Goal: Find specific page/section: Find specific page/section

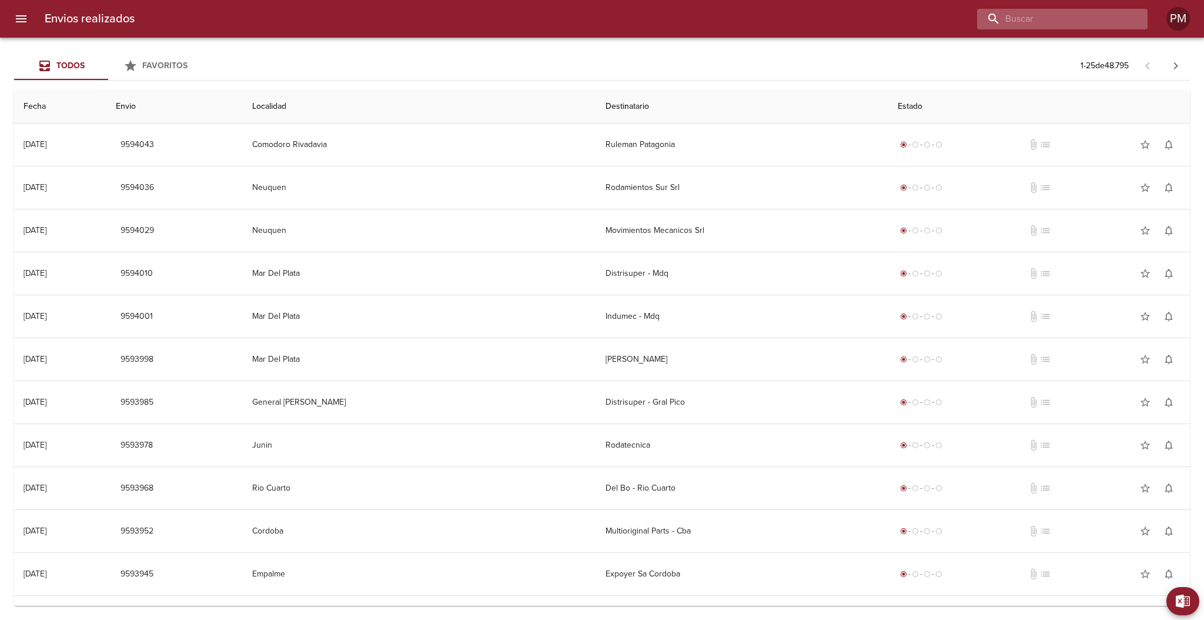
click at [1092, 18] on input "buscar" at bounding box center [1052, 19] width 150 height 21
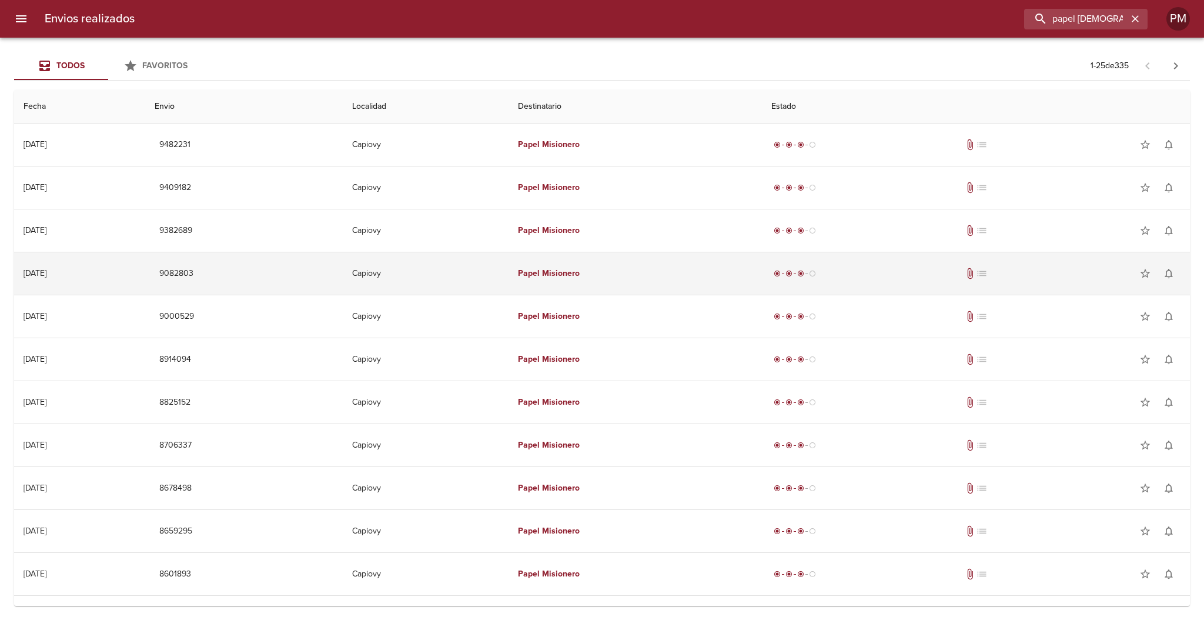
click at [293, 280] on td "9082803" at bounding box center [244, 273] width 198 height 42
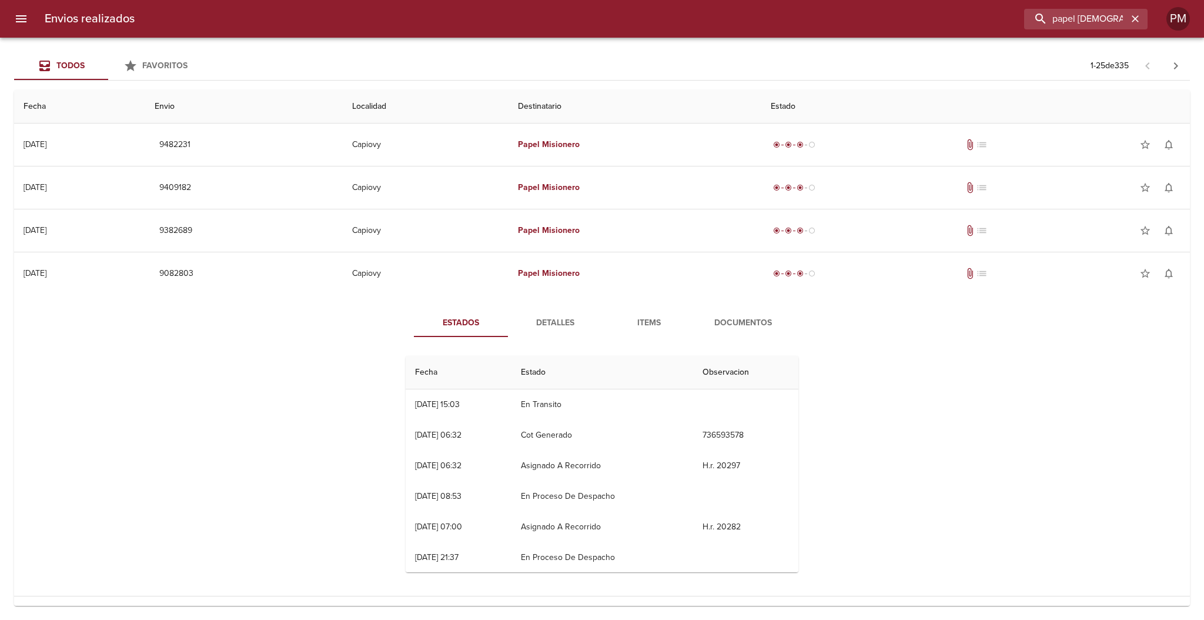
click at [727, 316] on span "Documentos" at bounding box center [743, 323] width 80 height 15
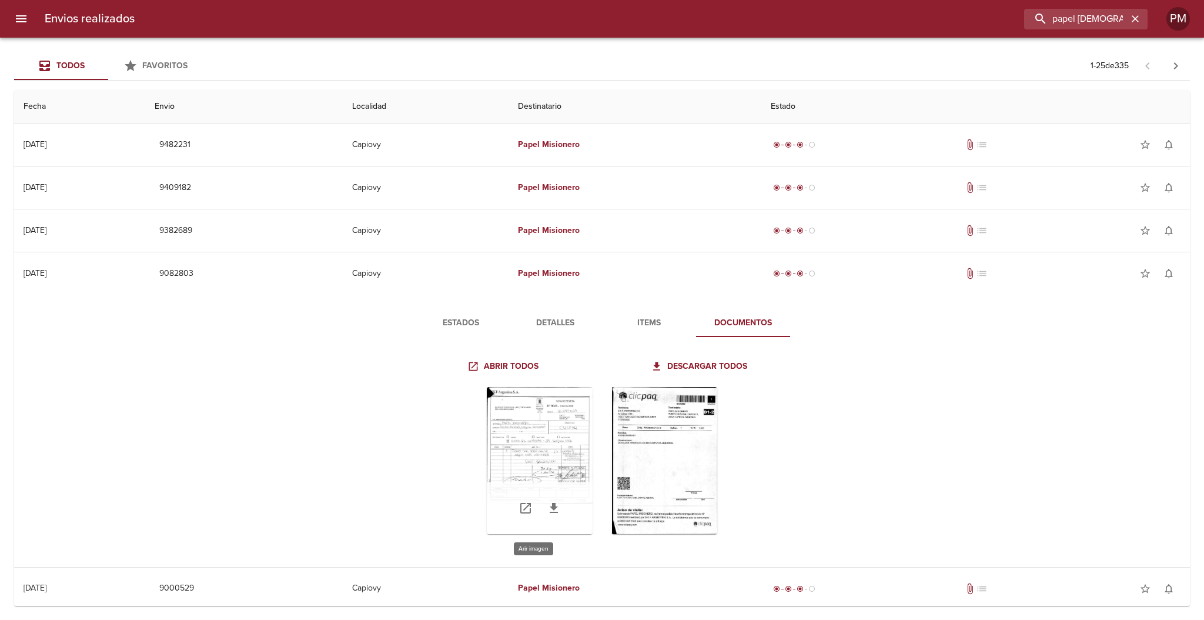
click at [555, 461] on div "Tabla de envíos del cliente" at bounding box center [540, 460] width 106 height 147
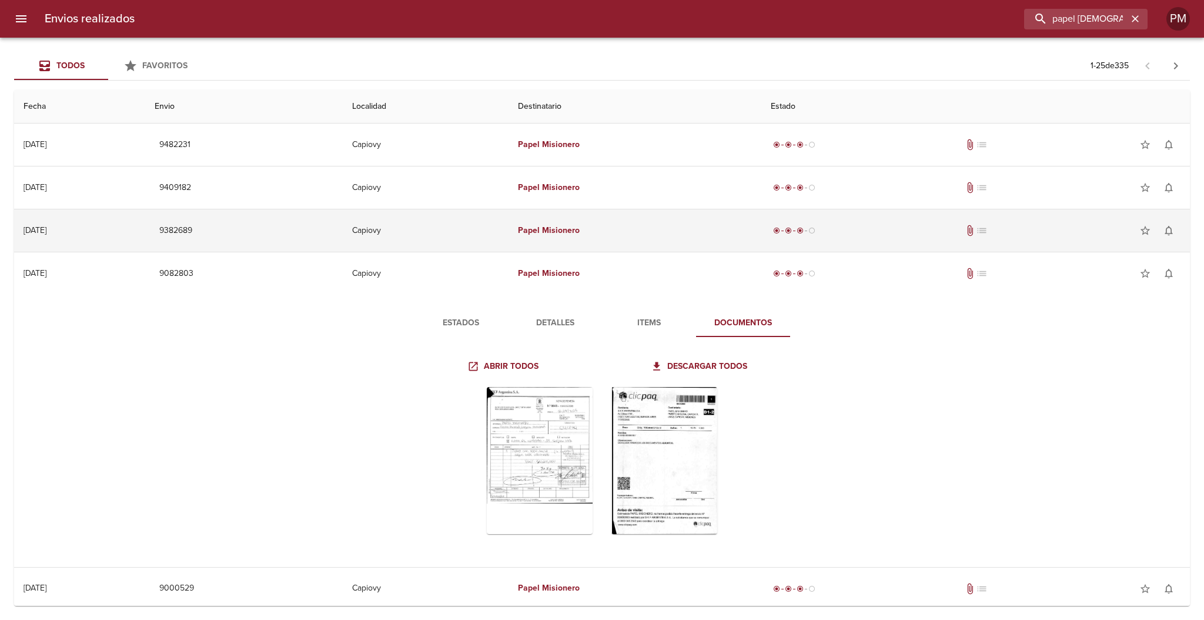
click at [613, 214] on td "Papel Misionero" at bounding box center [635, 230] width 253 height 42
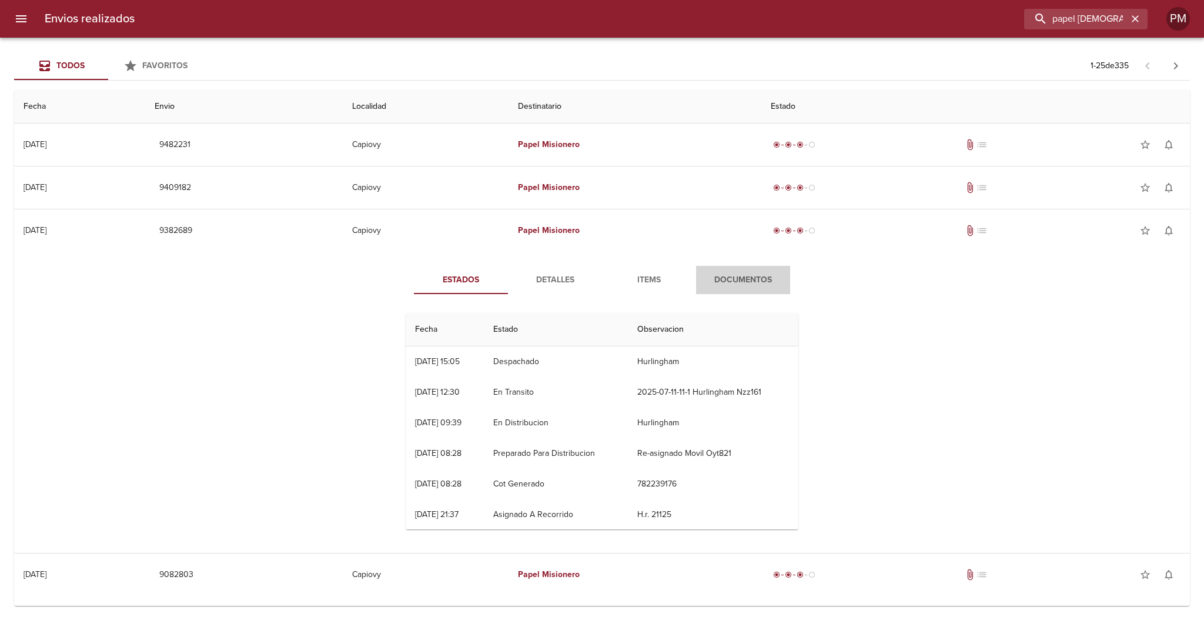
click at [743, 277] on span "Documentos" at bounding box center [743, 280] width 80 height 15
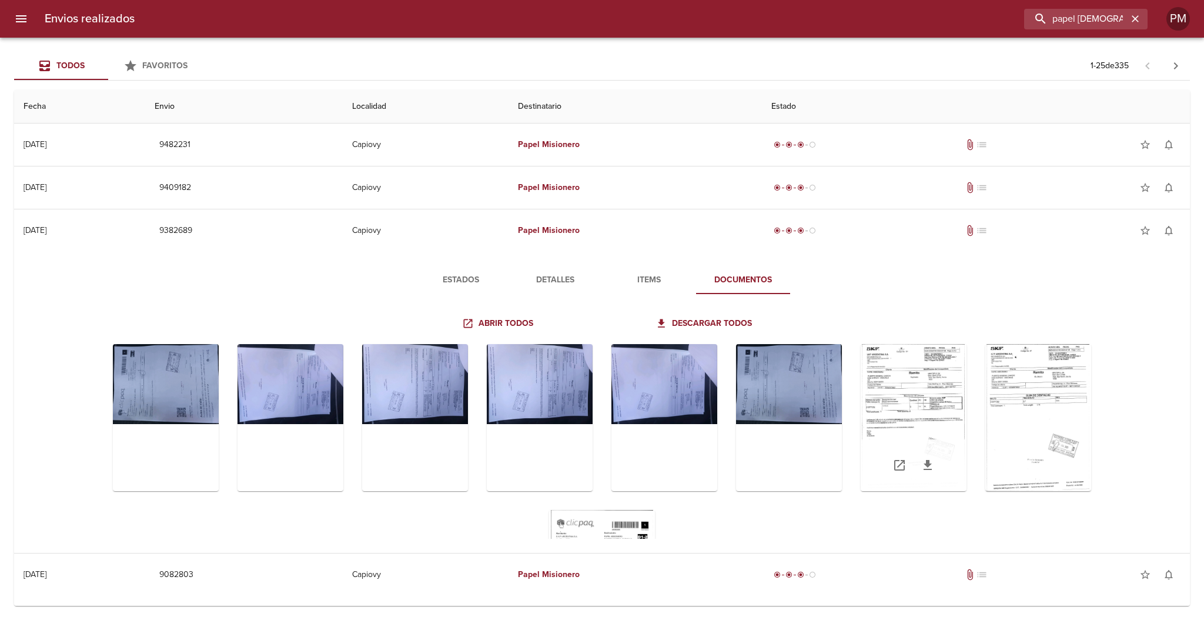
click at [932, 435] on div "Tabla de envíos del cliente" at bounding box center [914, 417] width 106 height 147
click at [999, 407] on div "Tabla de envíos del cliente" at bounding box center [1038, 417] width 106 height 147
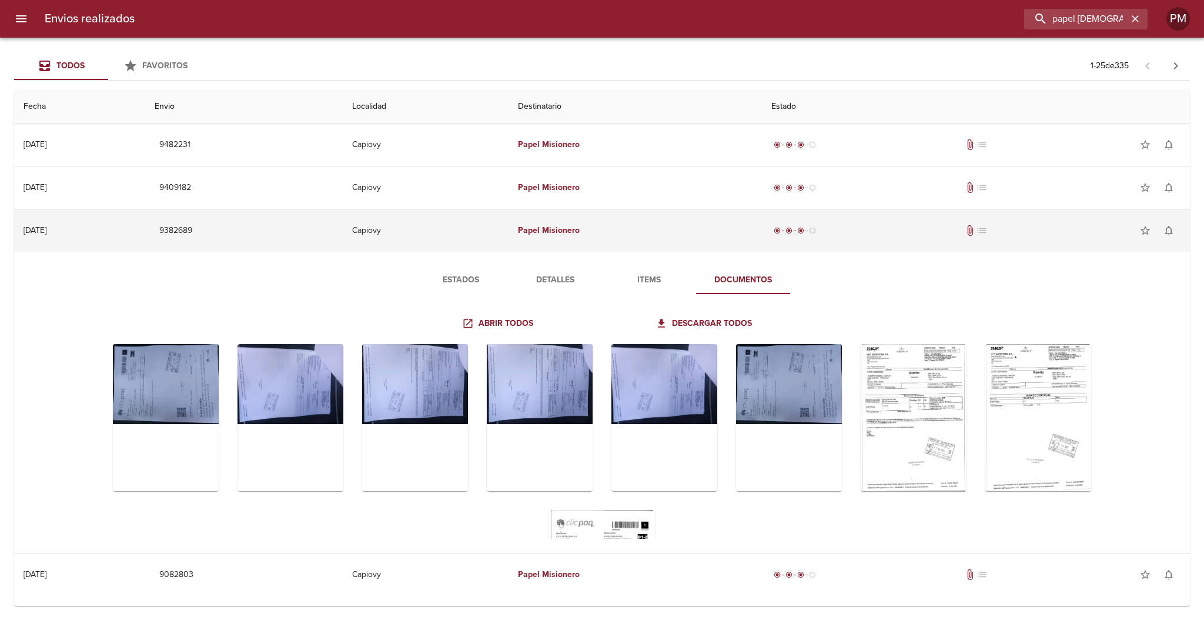
click at [145, 217] on td "[DATE] [DATE]" at bounding box center [79, 230] width 131 height 42
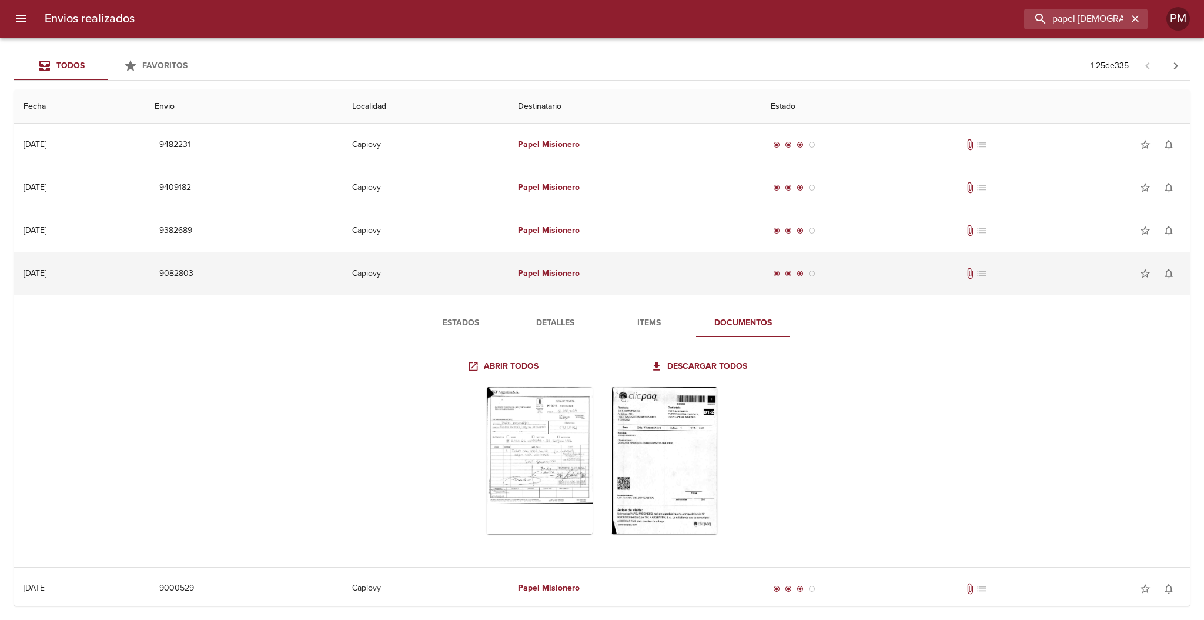
click at [202, 279] on td "9082803" at bounding box center [244, 273] width 198 height 42
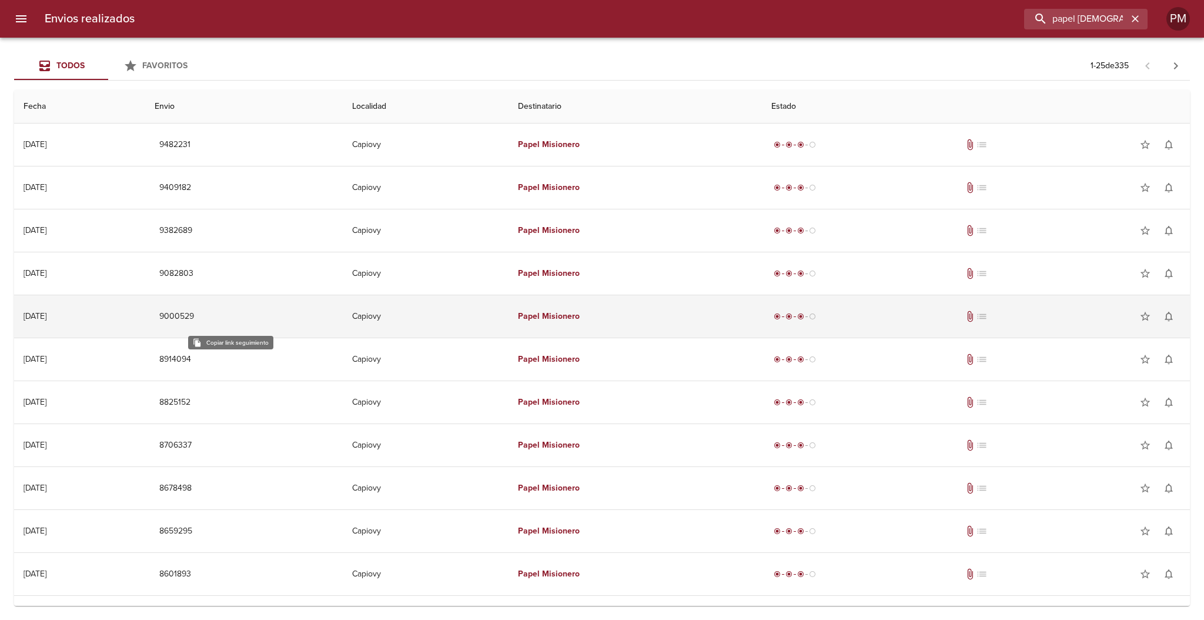
click at [194, 320] on span "9000529" at bounding box center [176, 316] width 35 height 15
click at [665, 327] on td "Papel Misionero" at bounding box center [635, 316] width 253 height 42
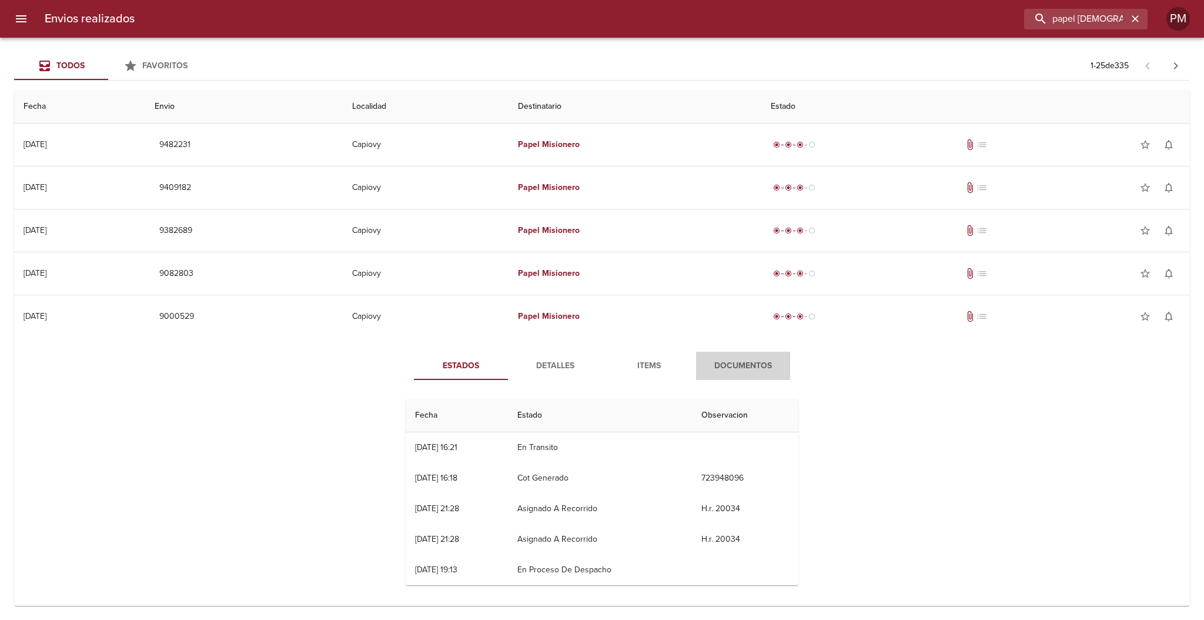
click at [724, 361] on span "Documentos" at bounding box center [743, 366] width 80 height 15
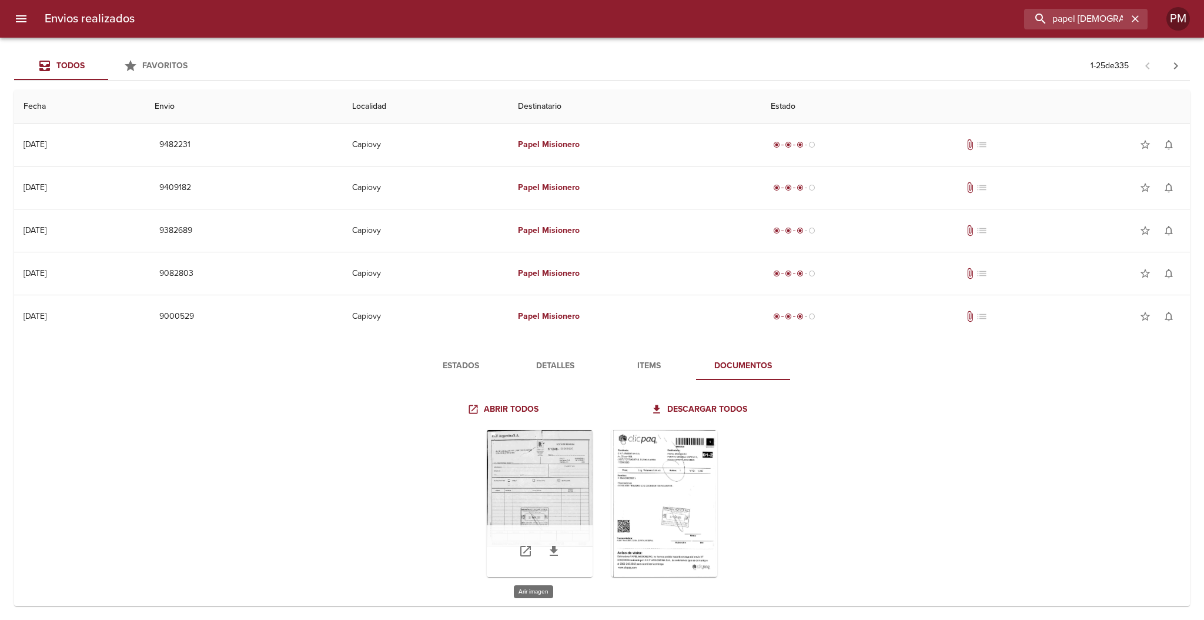
click at [541, 506] on div "Tabla de envíos del cliente" at bounding box center [540, 503] width 106 height 147
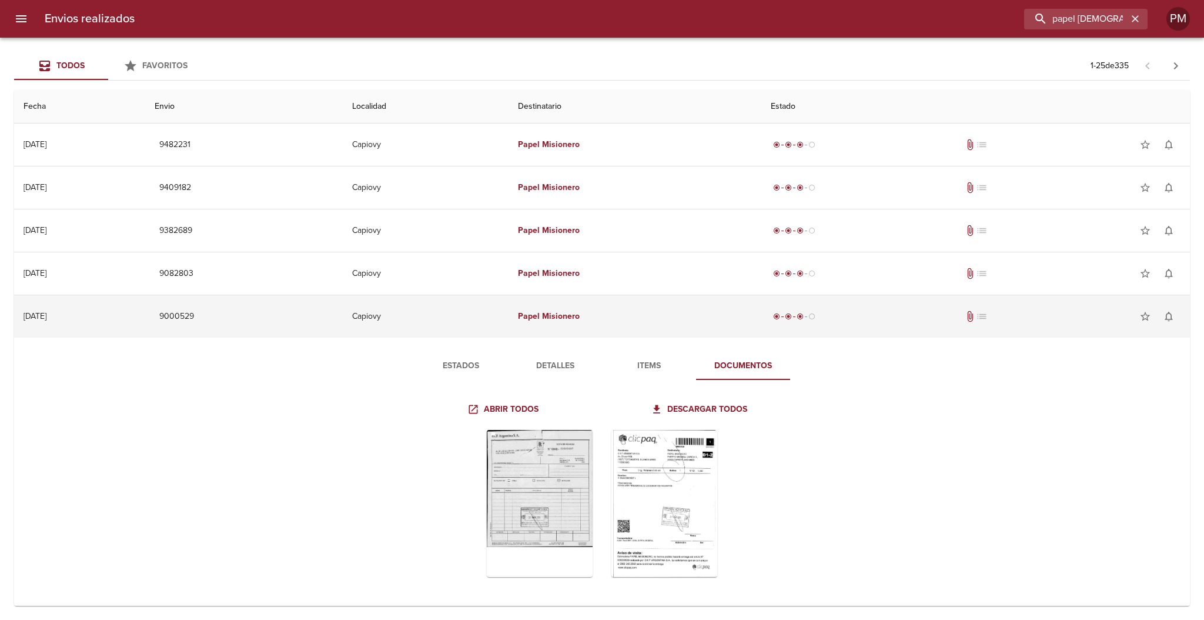
click at [439, 311] on td "Capiovy" at bounding box center [426, 316] width 166 height 42
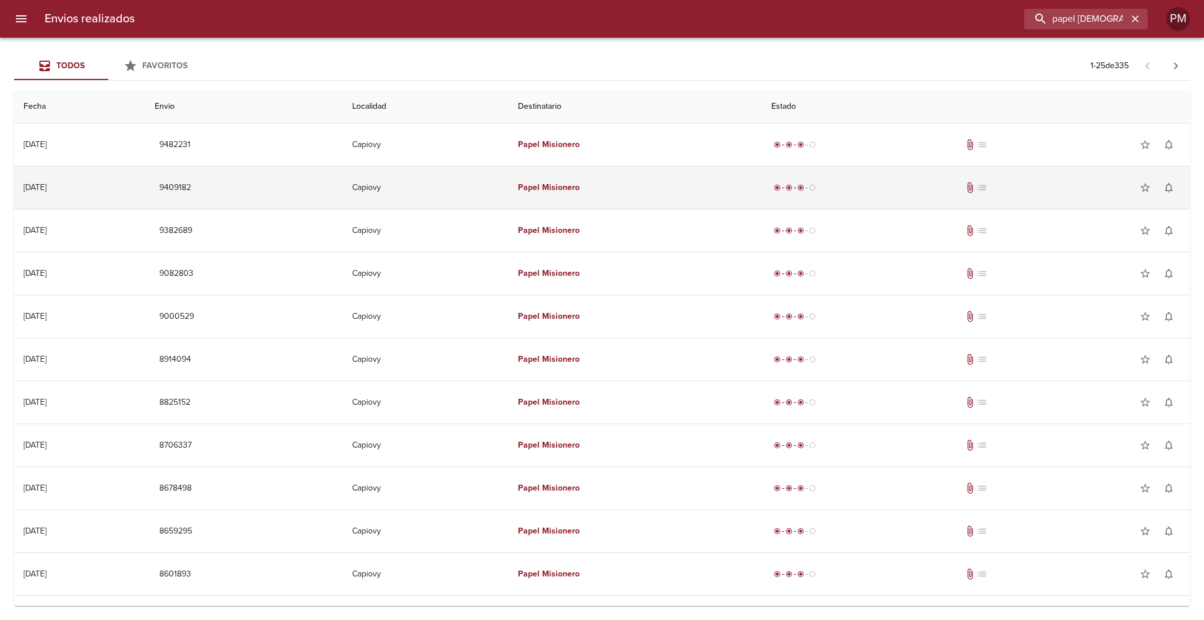
click at [417, 193] on td "Capiovy" at bounding box center [426, 187] width 166 height 42
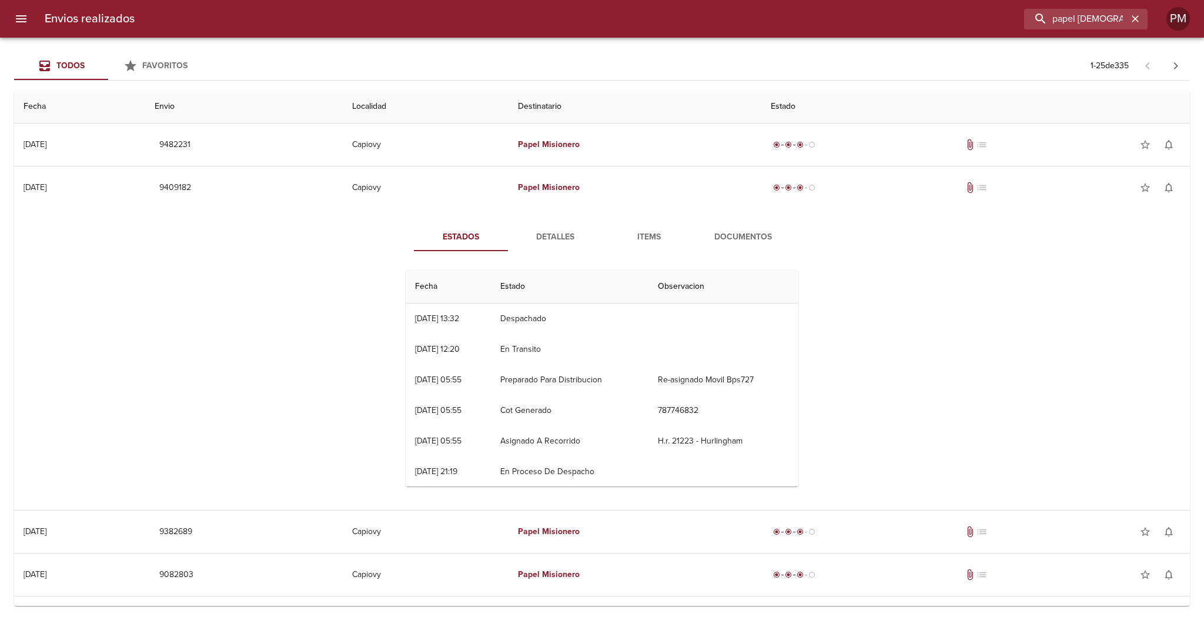
click at [731, 235] on span "Documentos" at bounding box center [743, 237] width 80 height 15
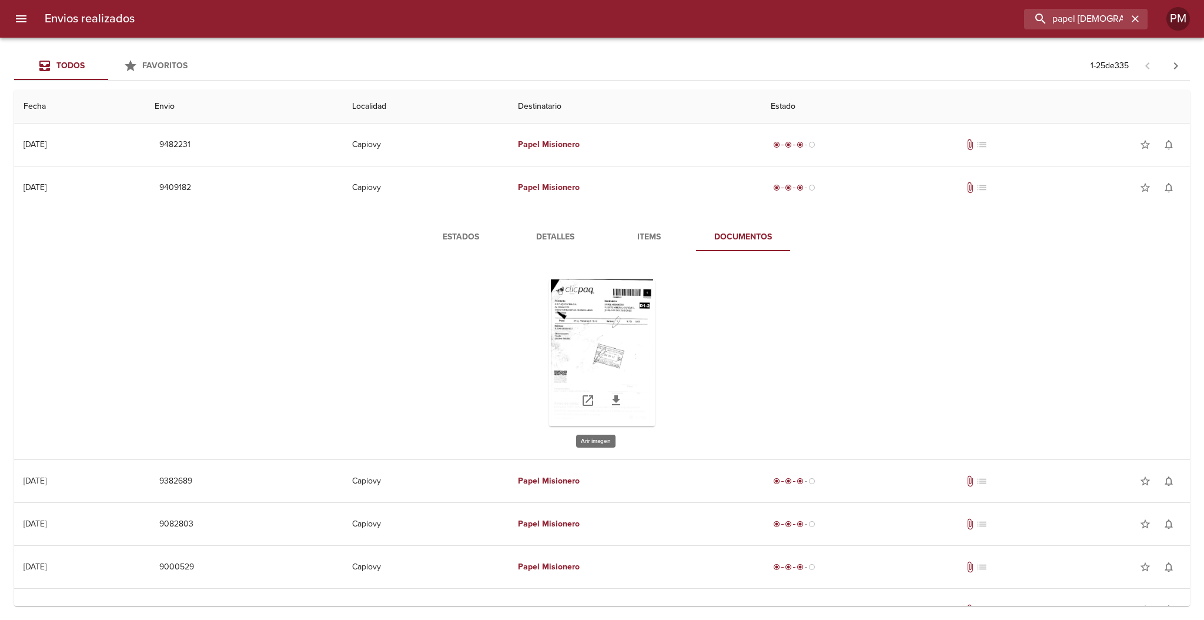
click at [574, 342] on div "Tabla de envíos del cliente" at bounding box center [602, 352] width 106 height 147
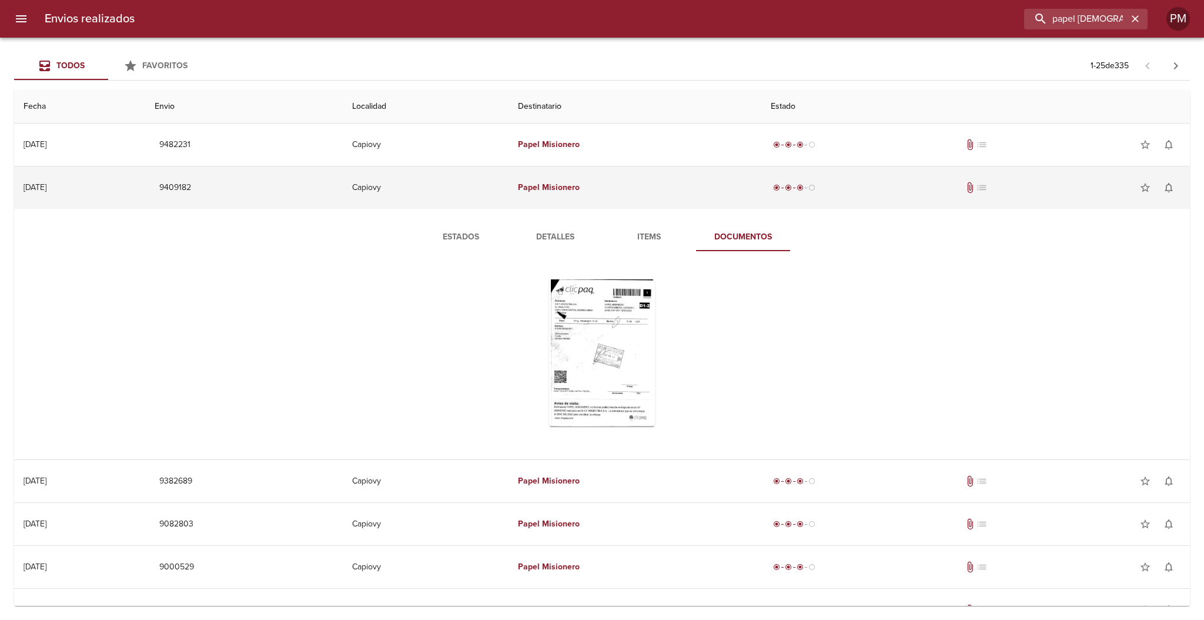
click at [540, 184] on em "Papel" at bounding box center [529, 187] width 22 height 10
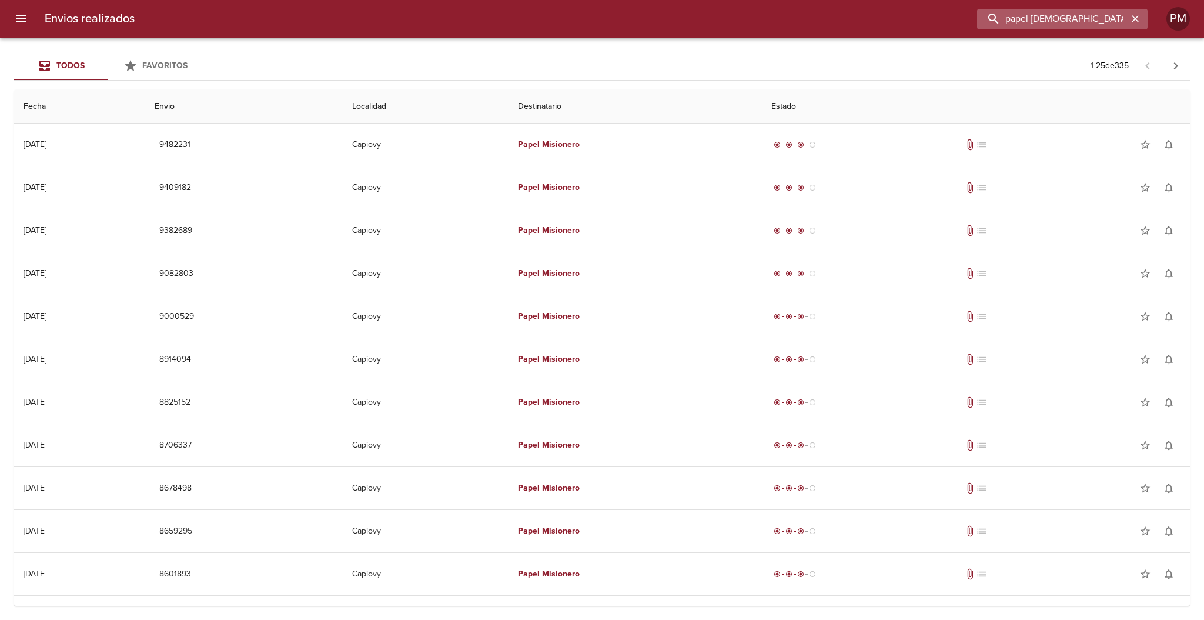
click at [1065, 18] on input "papel [DEMOGRAPHIC_DATA]" at bounding box center [1052, 19] width 150 height 21
type input "[PERSON_NAME]"
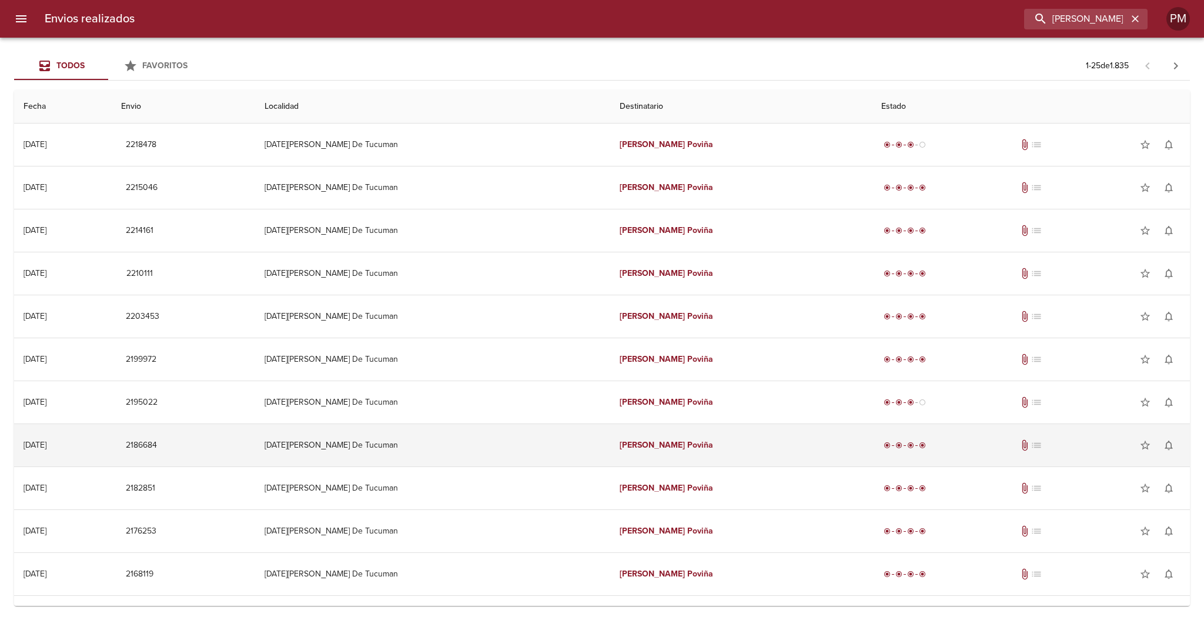
click at [392, 441] on td "[DATE][PERSON_NAME] De Tucuman" at bounding box center [432, 445] width 355 height 42
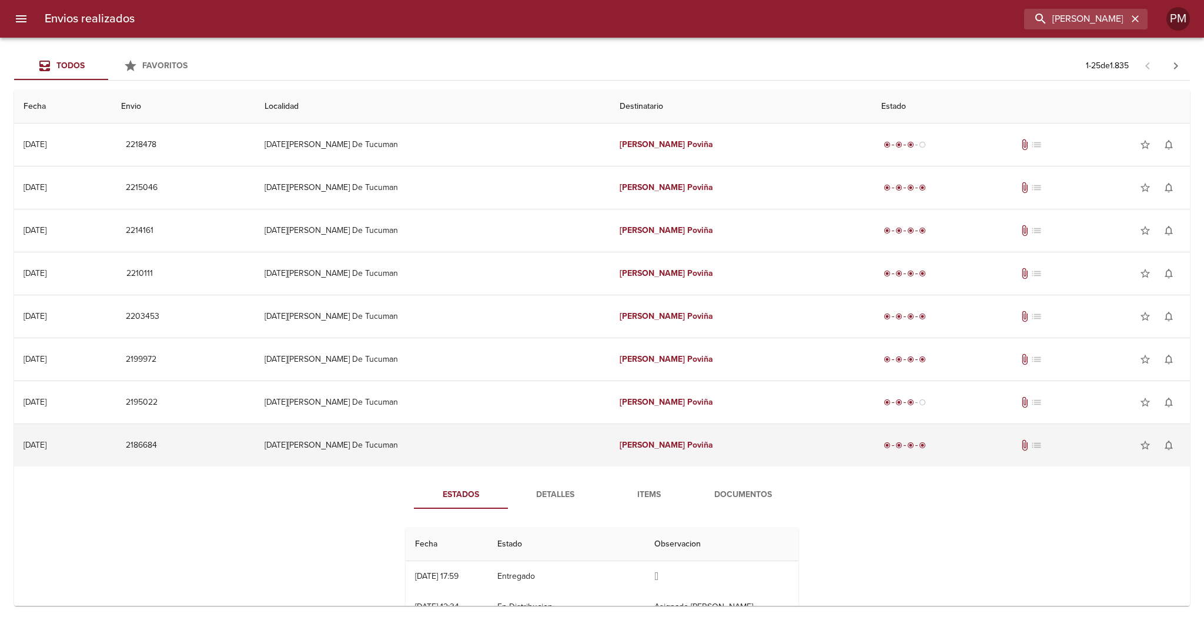
click at [390, 435] on td "[DATE][PERSON_NAME] De Tucuman" at bounding box center [432, 445] width 355 height 42
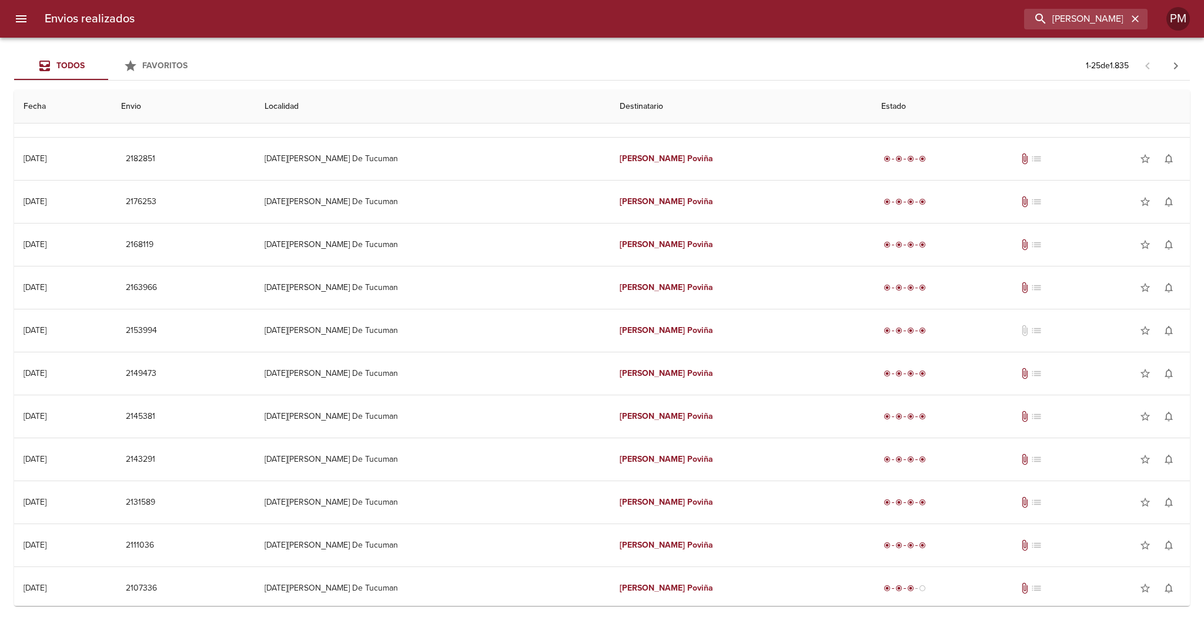
scroll to position [320, 0]
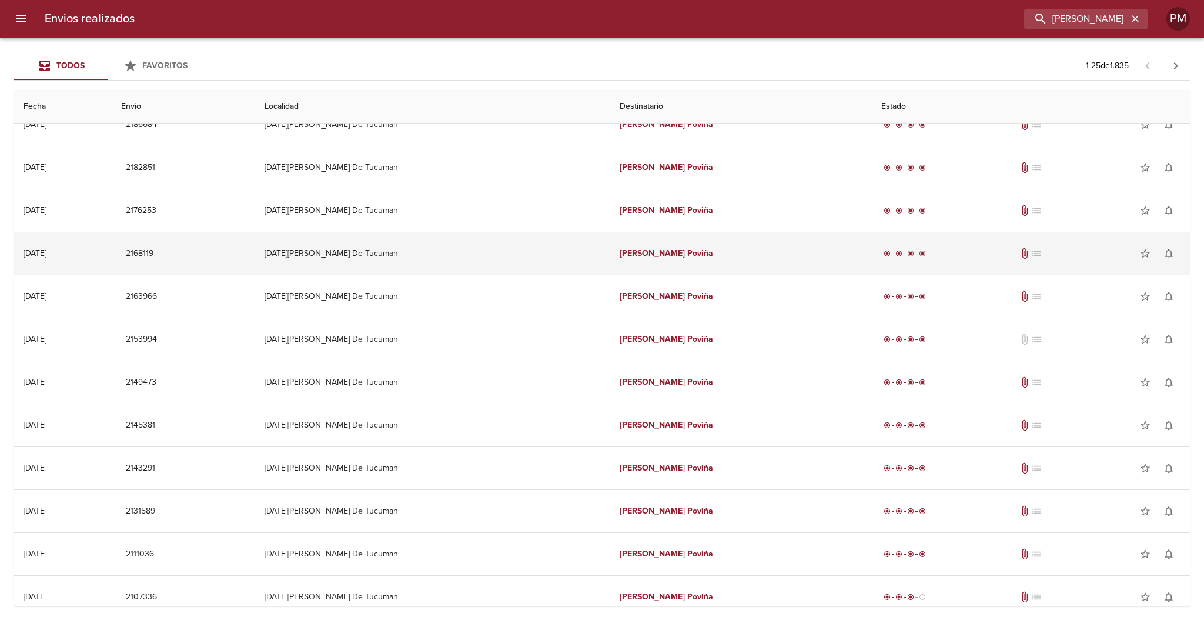
click at [382, 257] on td "[DATE][PERSON_NAME] De Tucuman" at bounding box center [432, 253] width 355 height 42
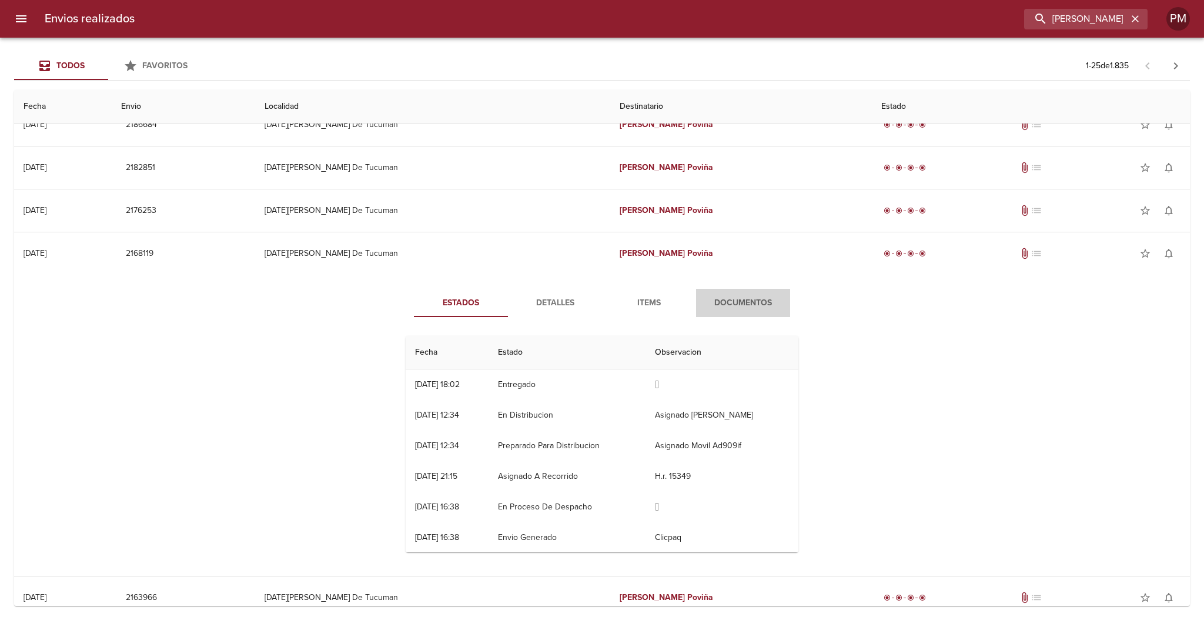
click at [750, 306] on span "Documentos" at bounding box center [743, 303] width 80 height 15
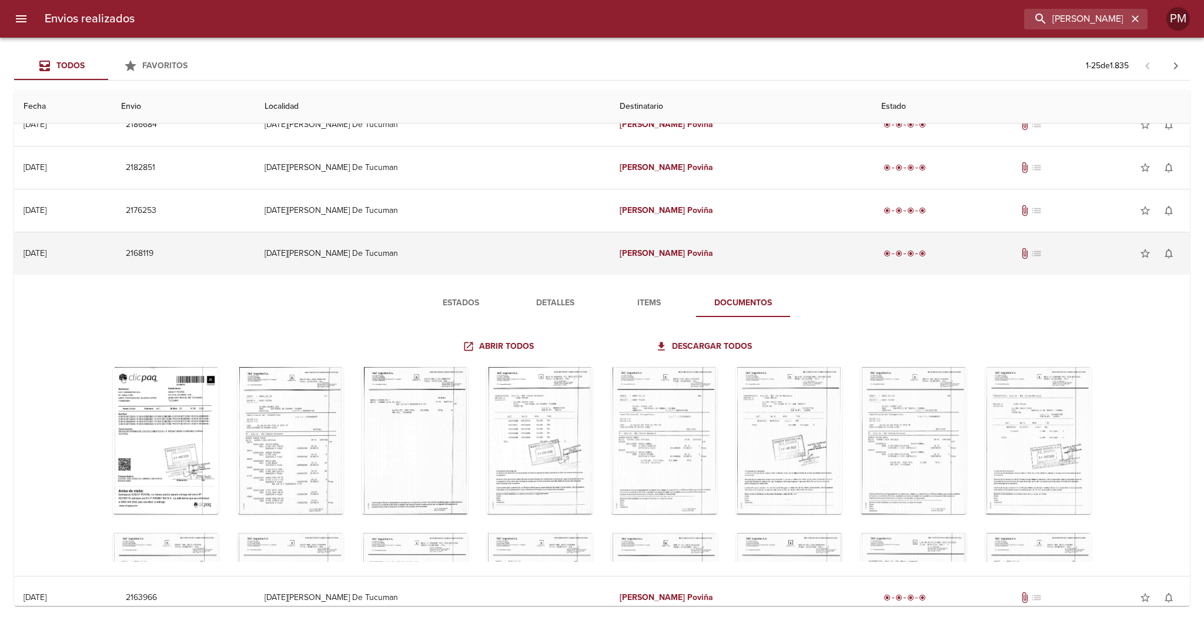
click at [507, 246] on td "[DATE][PERSON_NAME] De Tucuman" at bounding box center [432, 253] width 355 height 42
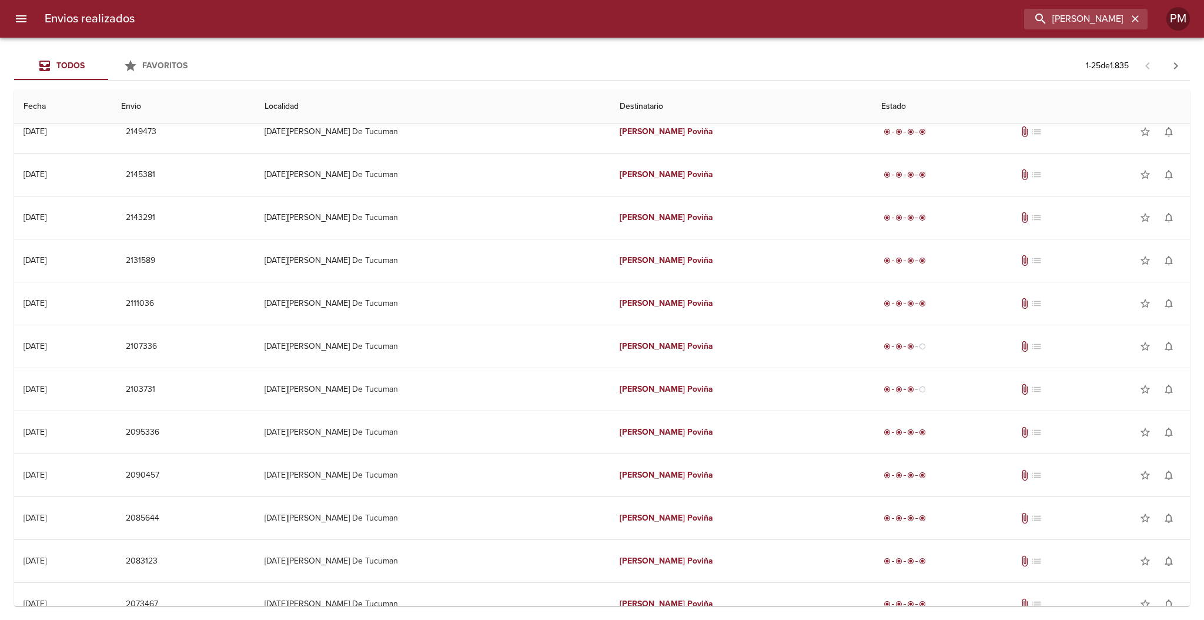
scroll to position [590, 0]
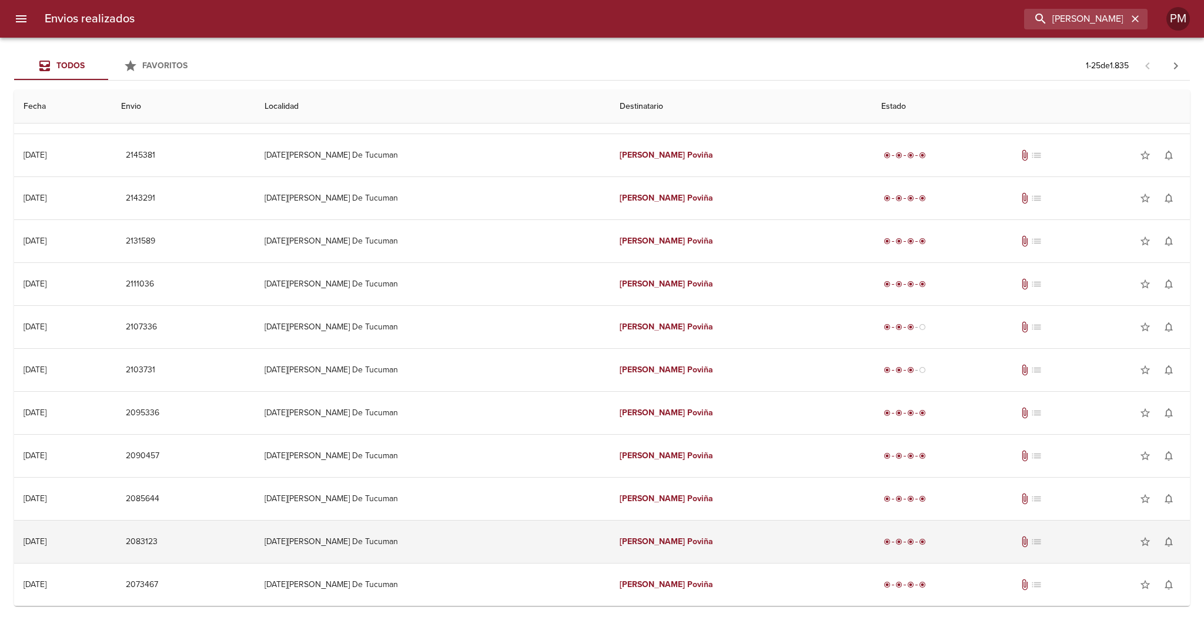
click at [399, 537] on td "[DATE][PERSON_NAME] De Tucuman" at bounding box center [432, 541] width 355 height 42
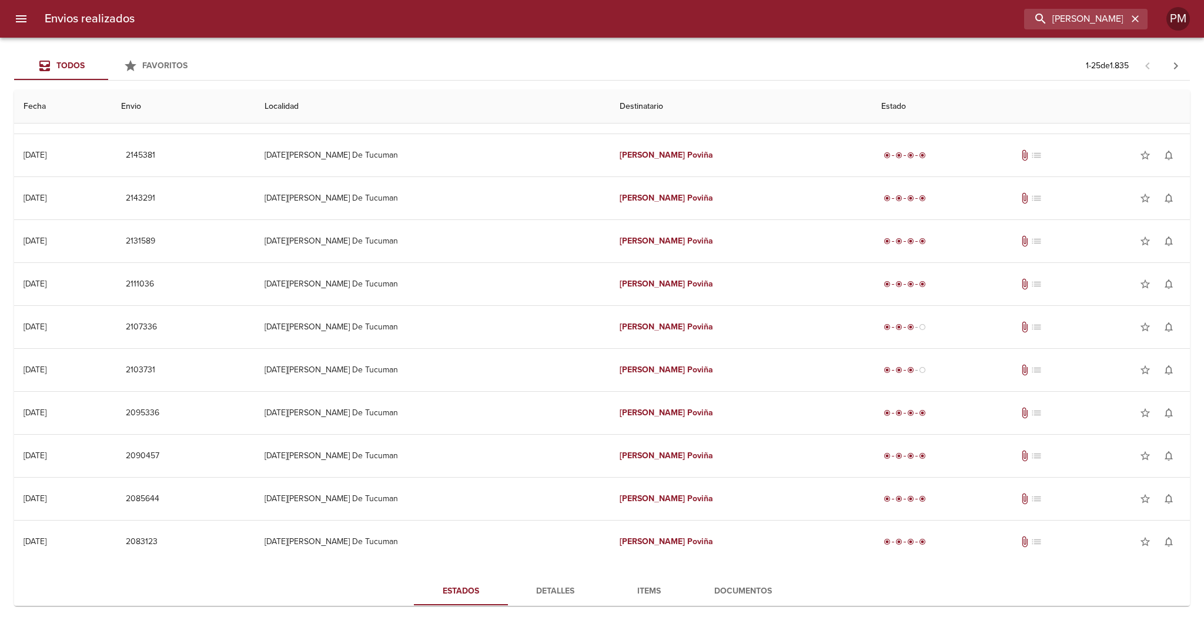
click at [718, 591] on span "Documentos" at bounding box center [743, 591] width 80 height 15
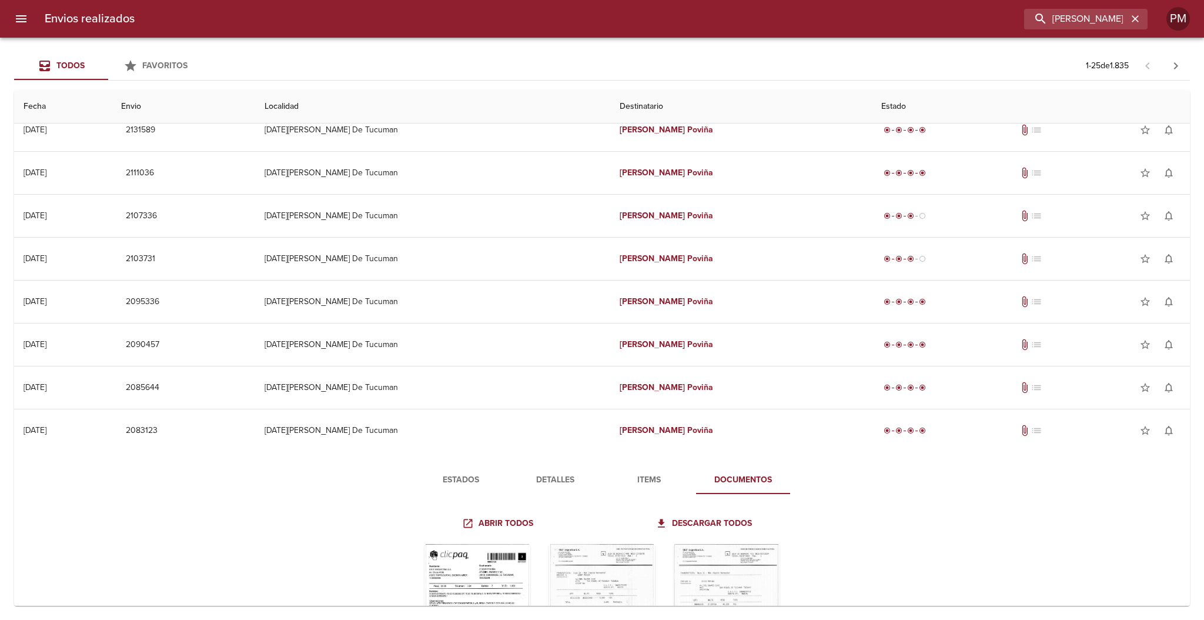
scroll to position [784, 0]
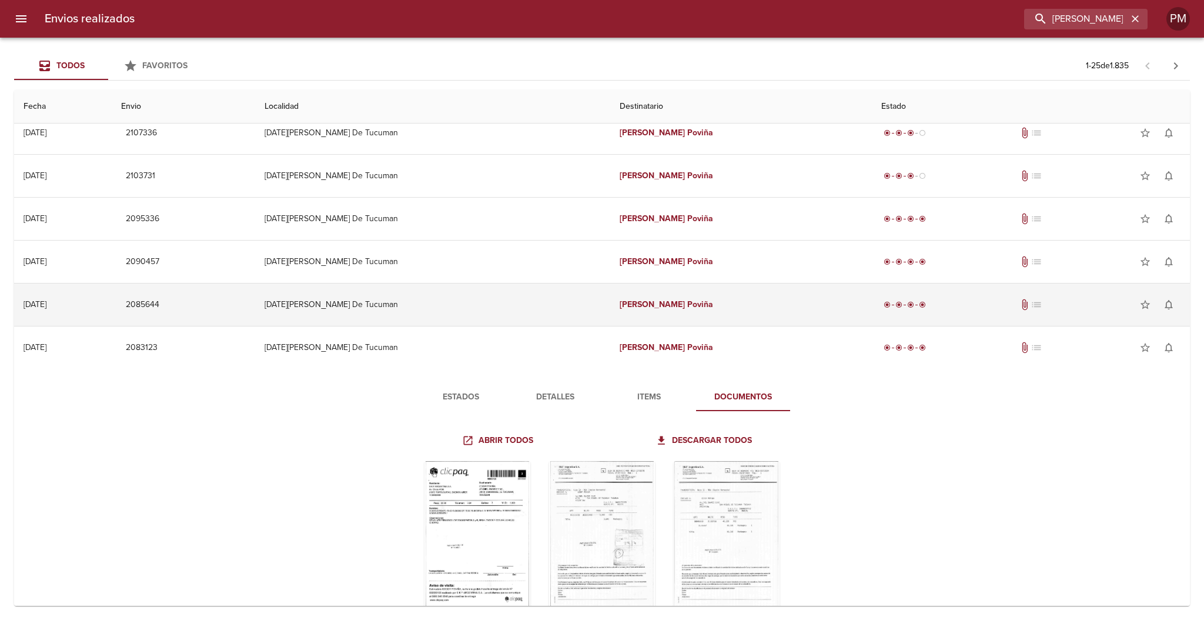
click at [758, 295] on td "[PERSON_NAME]" at bounding box center [741, 304] width 262 height 42
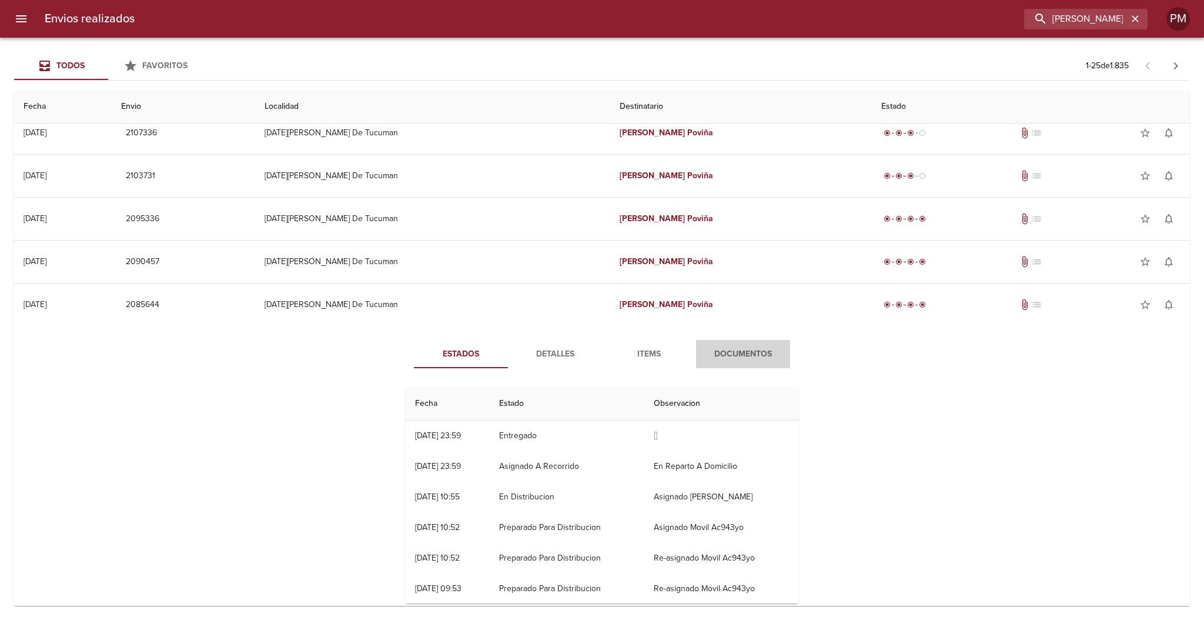
click at [752, 354] on span "Documentos" at bounding box center [743, 354] width 80 height 15
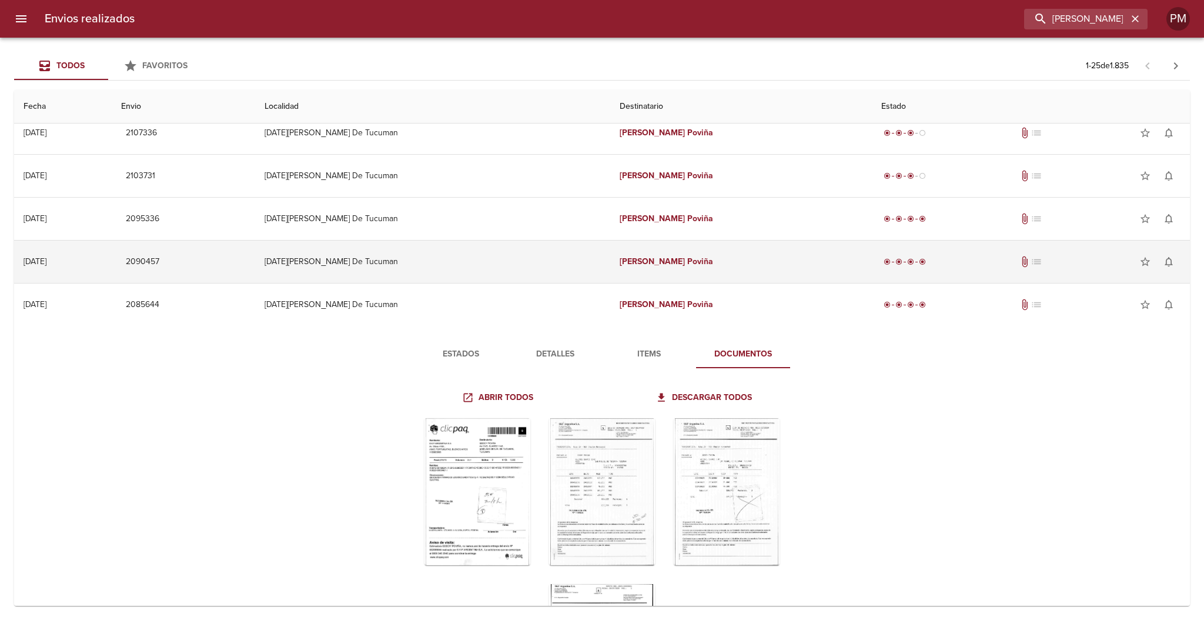
click at [781, 260] on td "[PERSON_NAME]" at bounding box center [741, 261] width 262 height 42
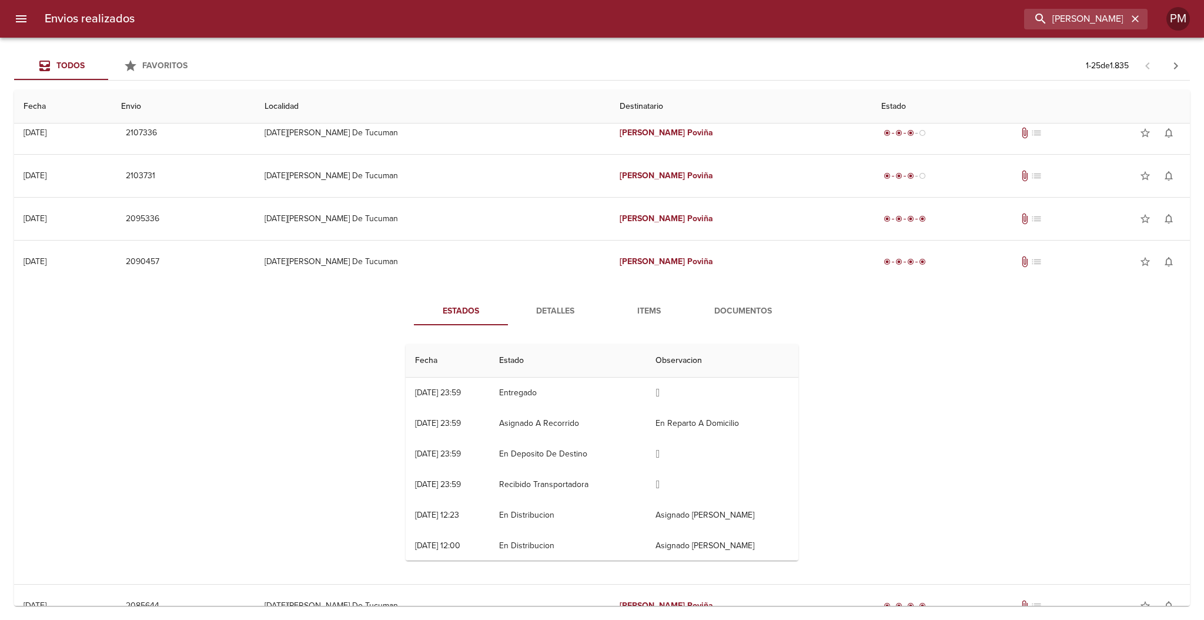
click at [727, 310] on span "Documentos" at bounding box center [743, 311] width 80 height 15
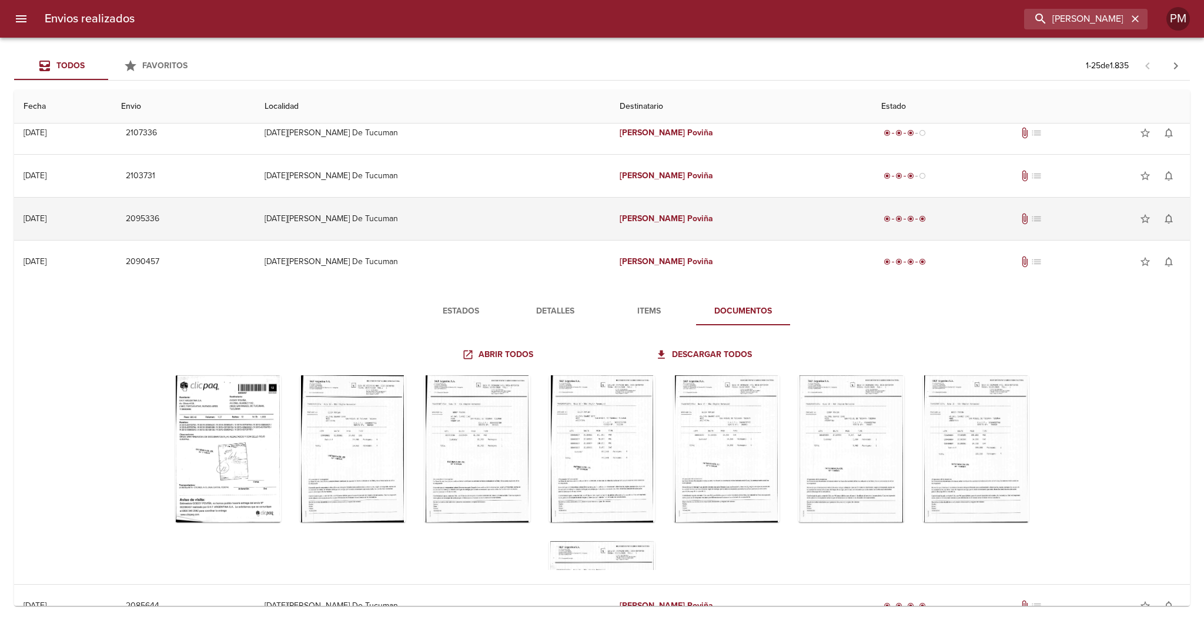
click at [722, 227] on td "[PERSON_NAME]" at bounding box center [741, 219] width 262 height 42
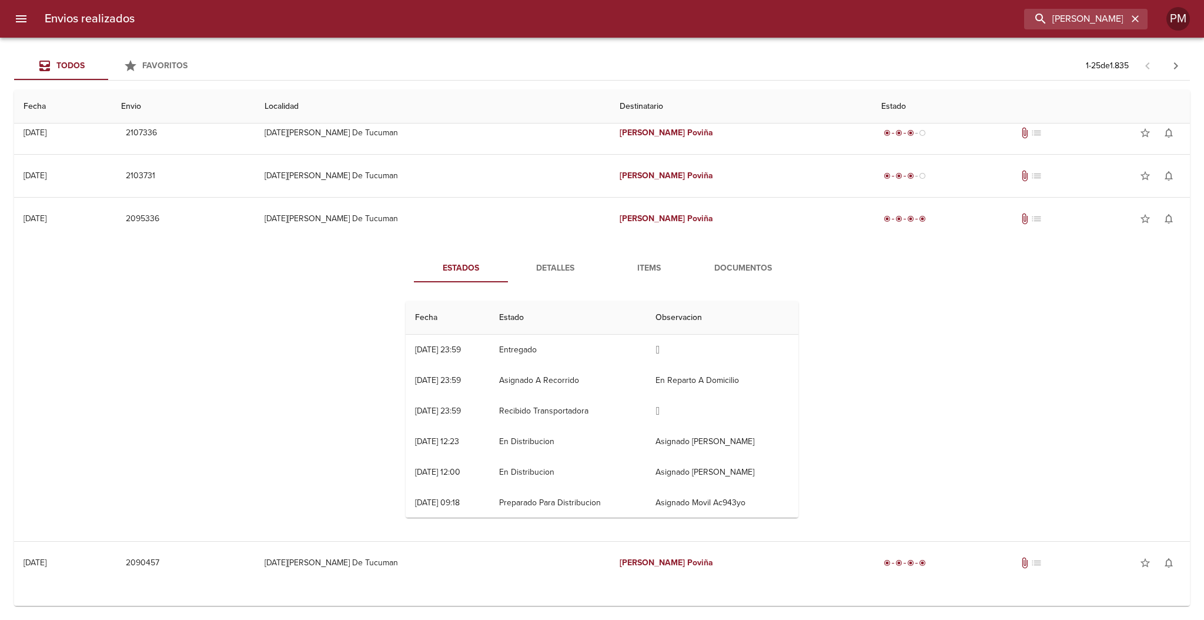
click at [732, 267] on span "Documentos" at bounding box center [743, 268] width 80 height 15
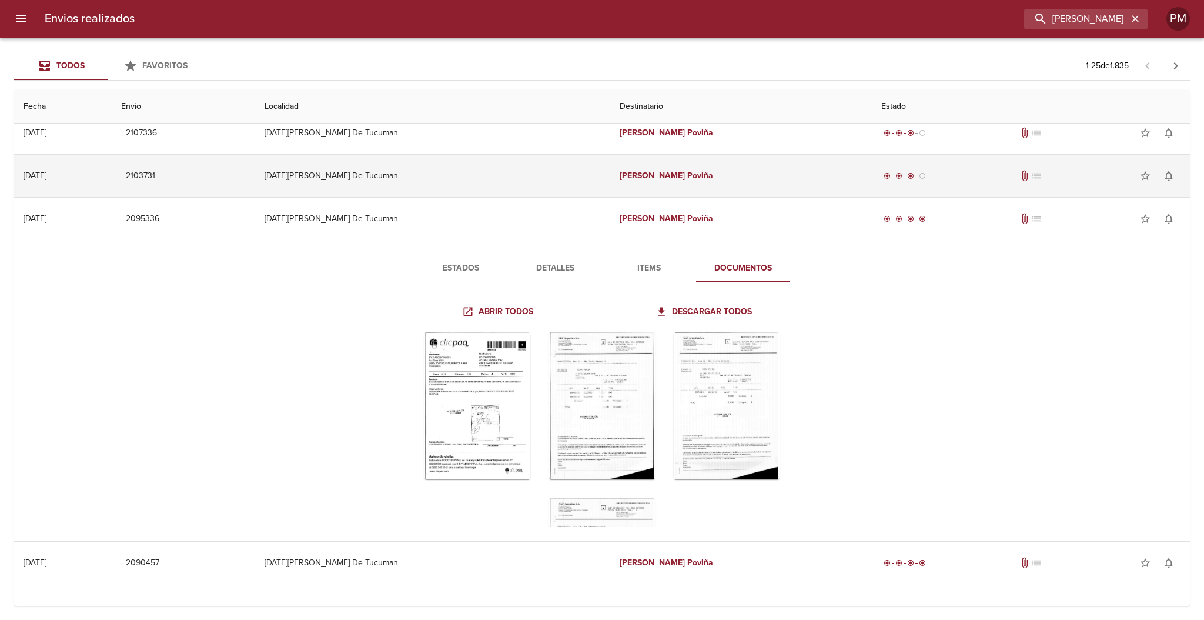
click at [703, 180] on td "[PERSON_NAME]" at bounding box center [741, 176] width 262 height 42
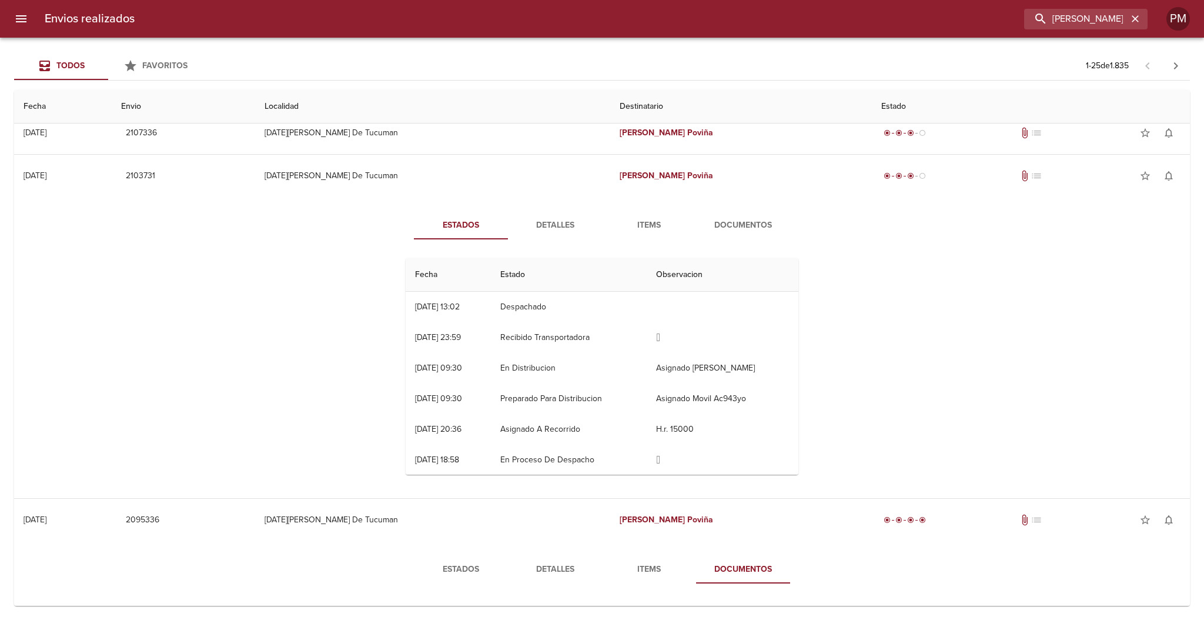
click at [728, 225] on span "Documentos" at bounding box center [743, 225] width 80 height 15
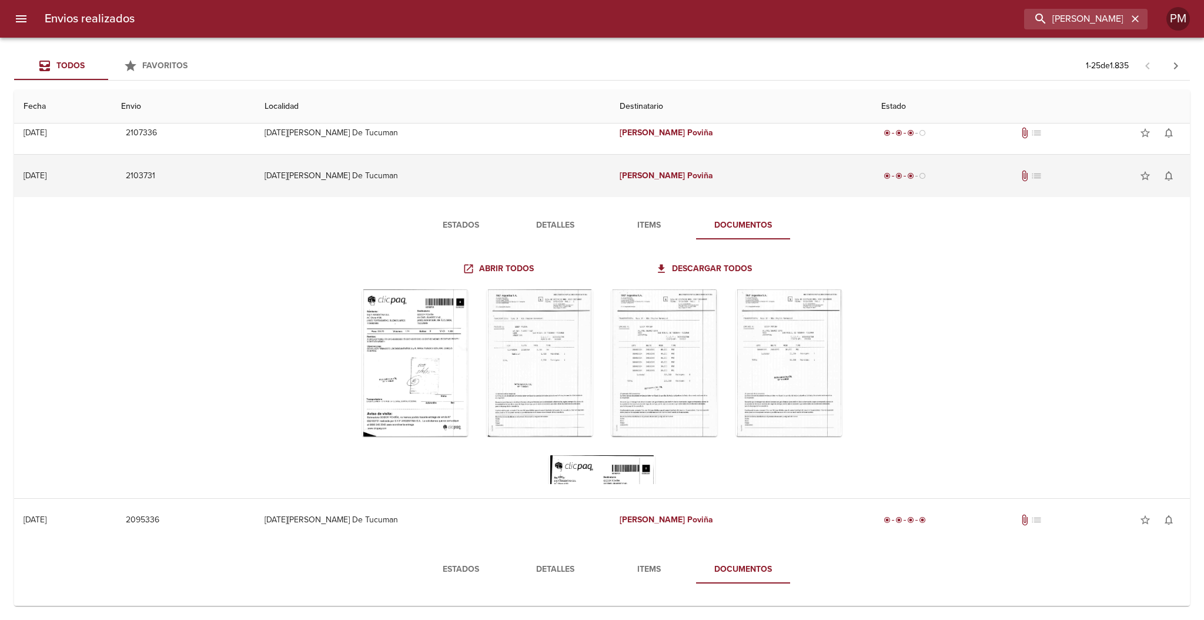
click at [519, 167] on td "[DATE][PERSON_NAME] De Tucuman" at bounding box center [432, 176] width 355 height 42
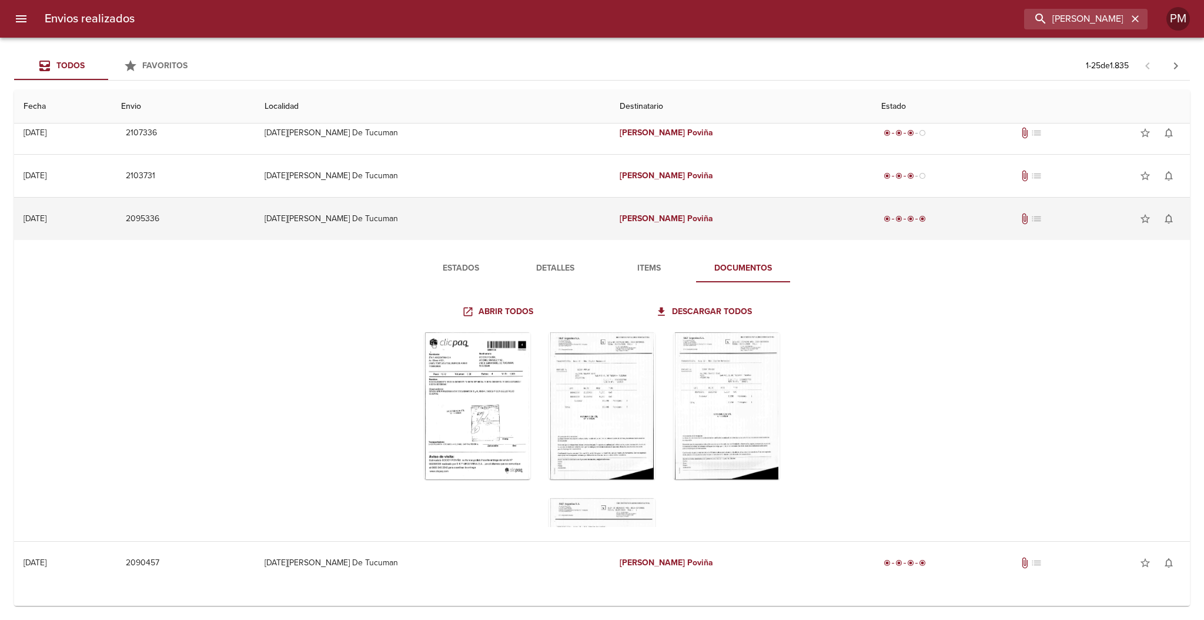
click at [547, 222] on td "[DATE][PERSON_NAME] De Tucuman" at bounding box center [432, 219] width 355 height 42
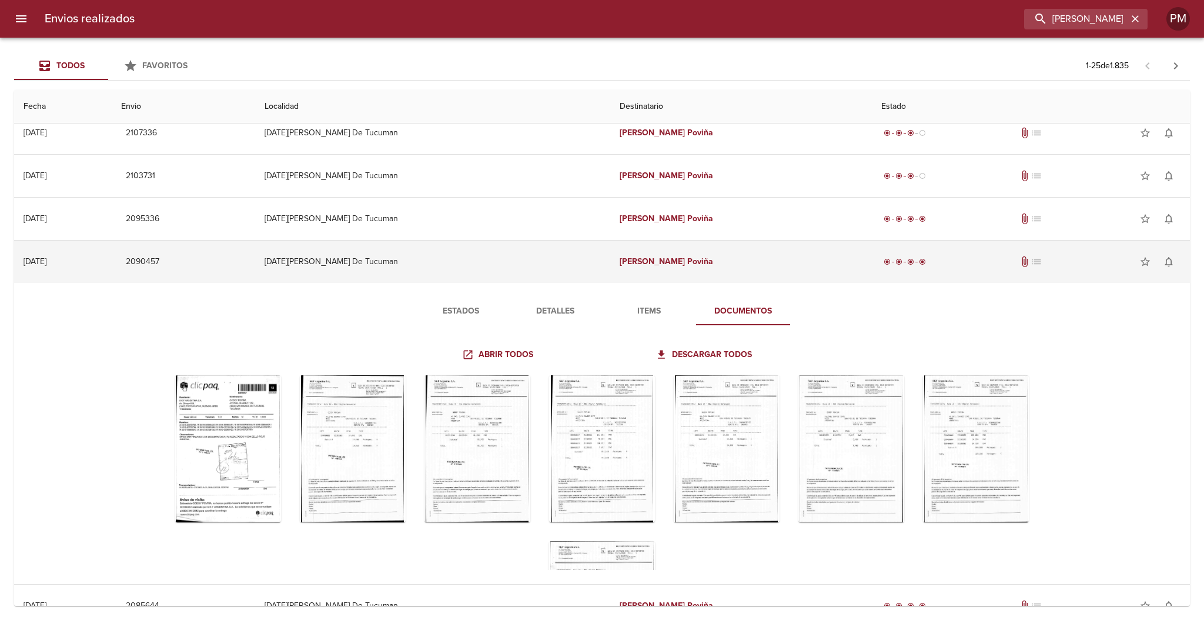
click at [537, 262] on td "[DATE][PERSON_NAME] De Tucuman" at bounding box center [432, 261] width 355 height 42
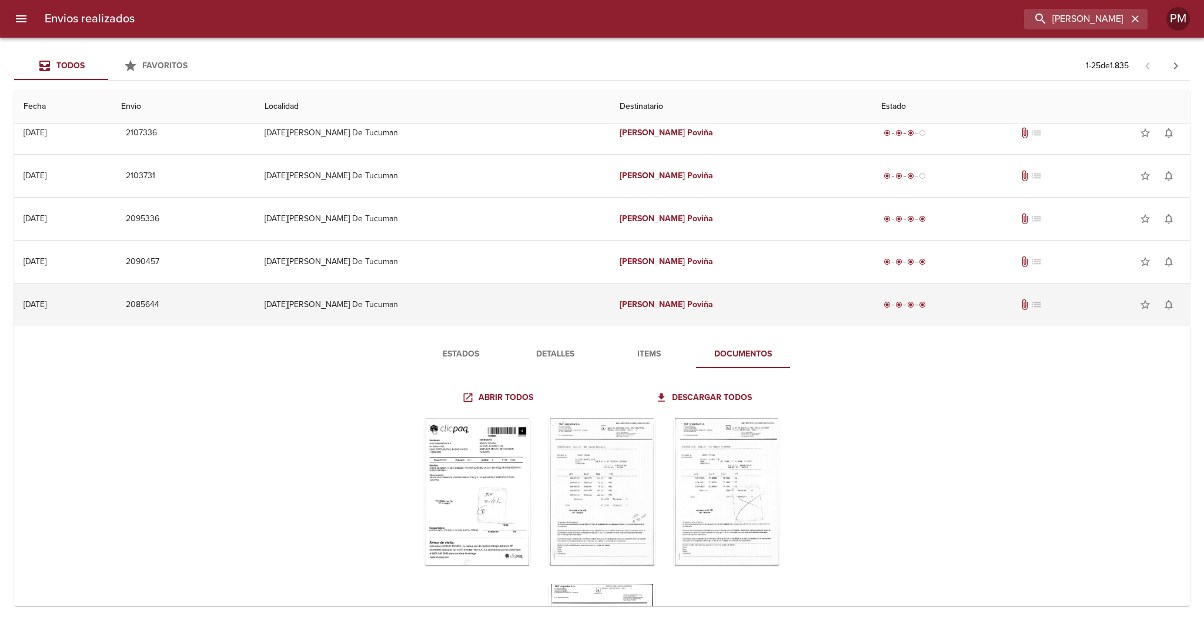
click at [538, 300] on td "[DATE][PERSON_NAME] De Tucuman" at bounding box center [432, 304] width 355 height 42
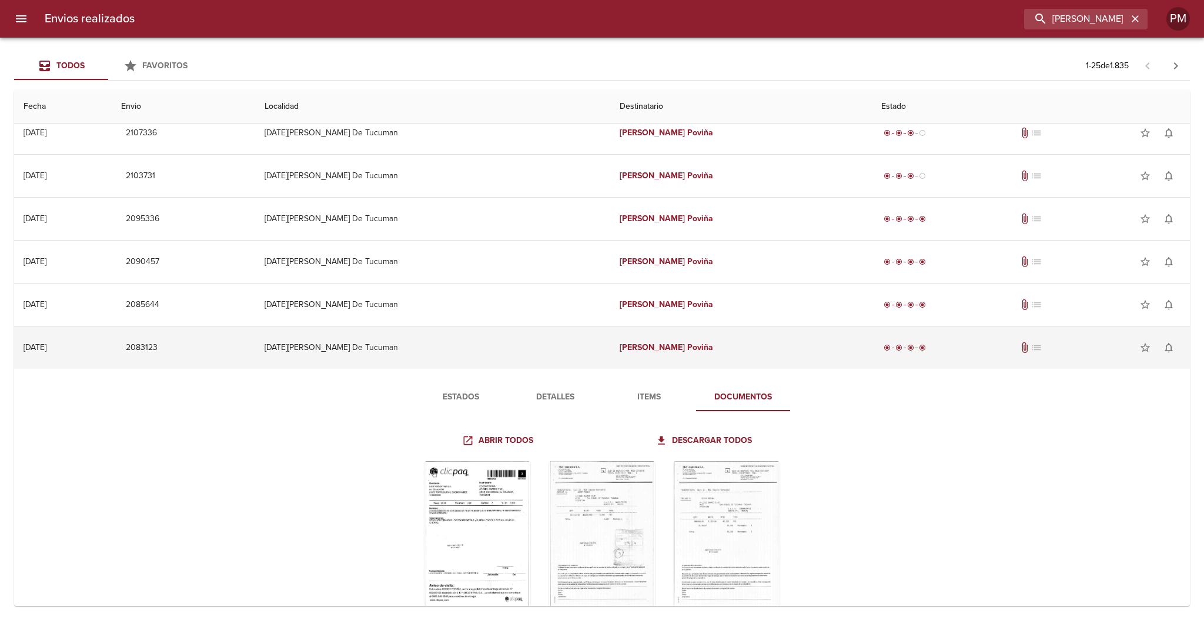
click at [543, 338] on td "[DATE][PERSON_NAME] De Tucuman" at bounding box center [432, 347] width 355 height 42
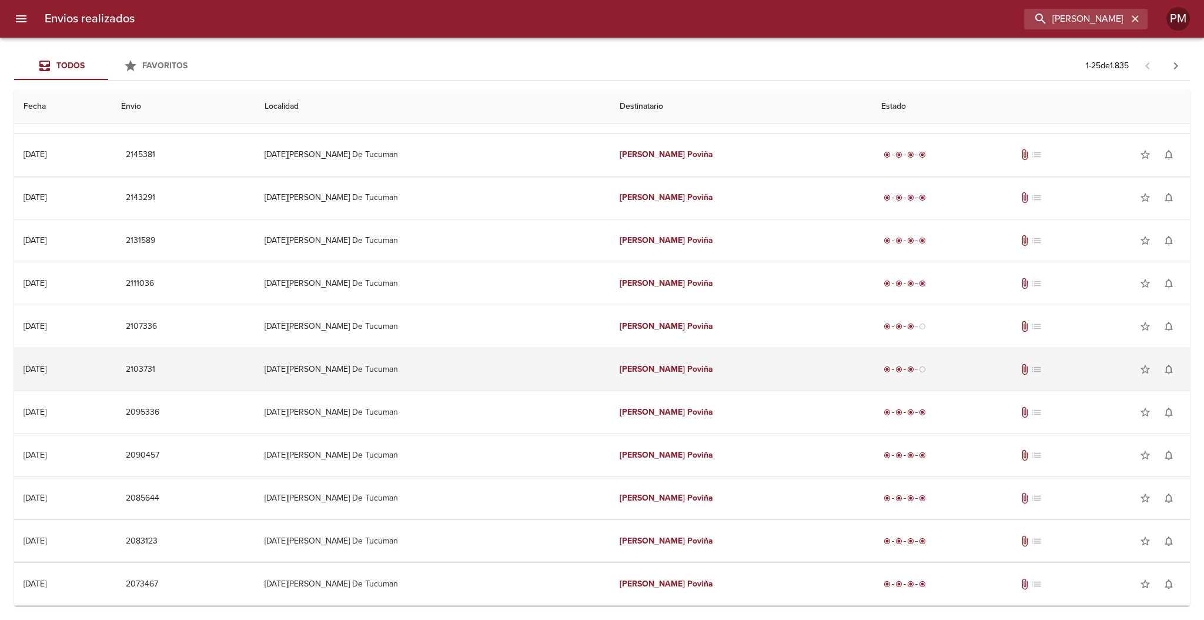
scroll to position [591, 0]
